Goal: Information Seeking & Learning: Understand process/instructions

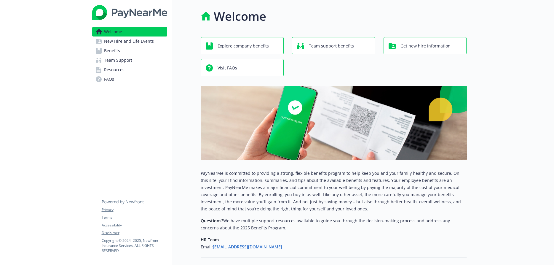
click at [113, 49] on span "Benefits" at bounding box center [112, 50] width 16 height 9
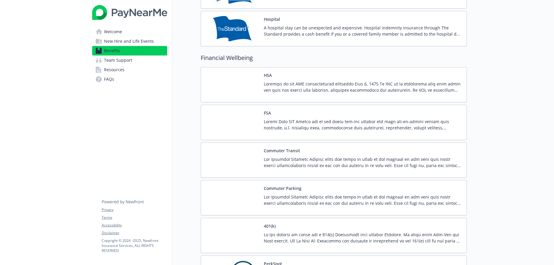
scroll to position [912, 0]
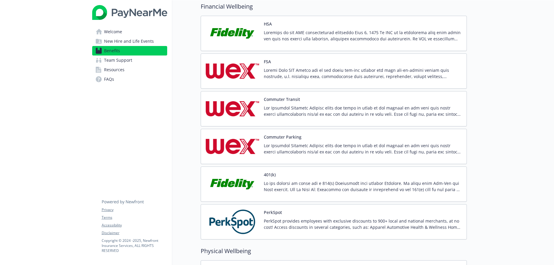
click at [271, 62] on div "FSA" at bounding box center [363, 70] width 198 height 25
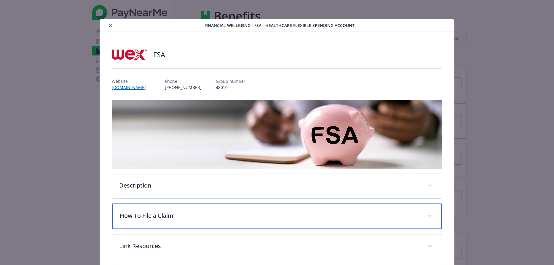
click at [144, 215] on p "How To File a Claim" at bounding box center [270, 215] width 300 height 9
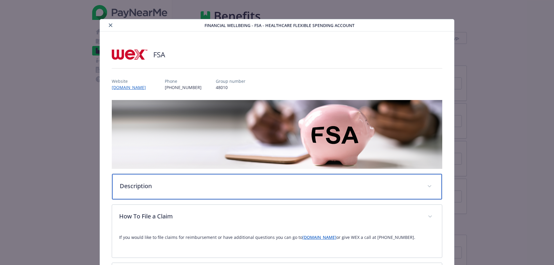
click at [139, 193] on div "Description" at bounding box center [276, 186] width 329 height 25
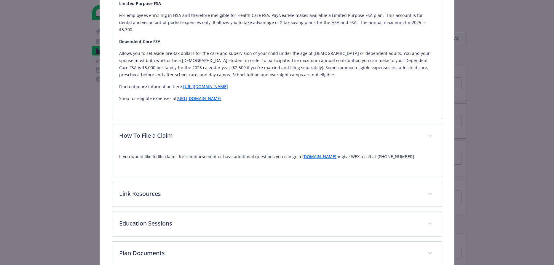
scroll to position [270, 0]
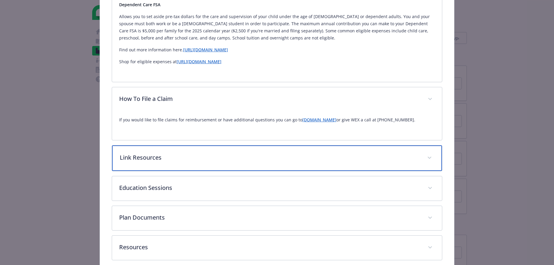
click at [358, 156] on div "Link Resources" at bounding box center [276, 157] width 329 height 25
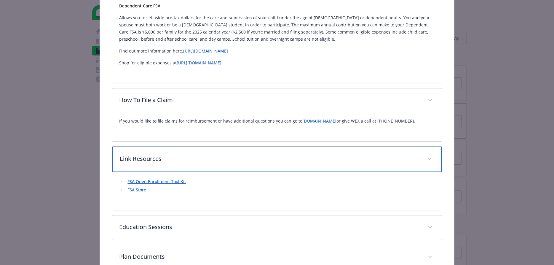
click at [358, 156] on p "Link Resources" at bounding box center [270, 158] width 300 height 9
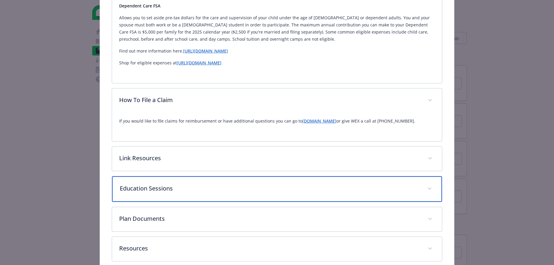
click at [351, 184] on p "Education Sessions" at bounding box center [270, 188] width 300 height 9
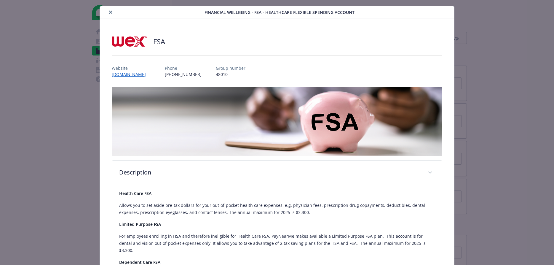
scroll to position [0, 0]
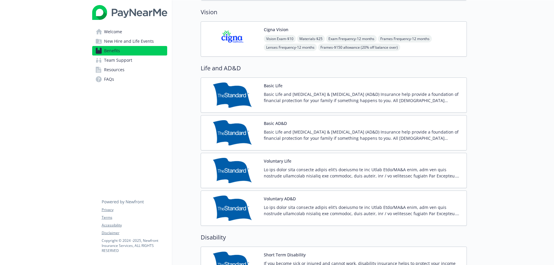
scroll to position [264, 0]
